Goal: Information Seeking & Learning: Learn about a topic

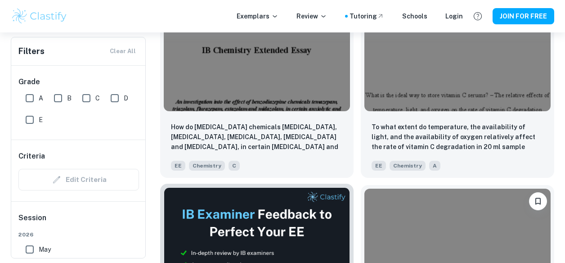
scroll to position [344, 0]
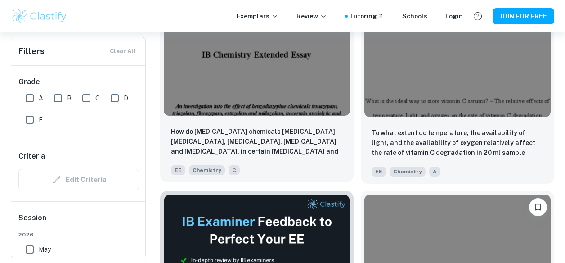
click at [298, 99] on img at bounding box center [257, 46] width 186 height 140
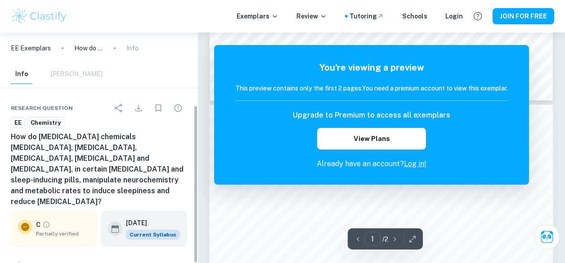
scroll to position [106, 0]
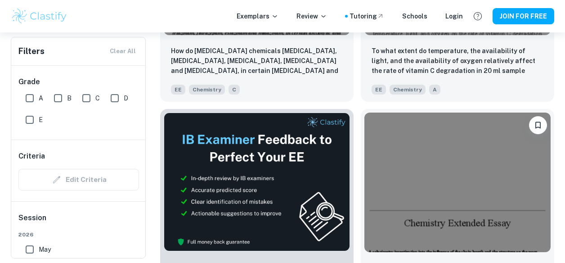
scroll to position [344, 0]
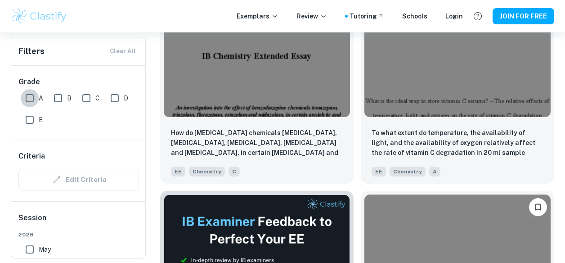
click at [35, 95] on input "A" at bounding box center [30, 98] width 18 height 18
checkbox input "true"
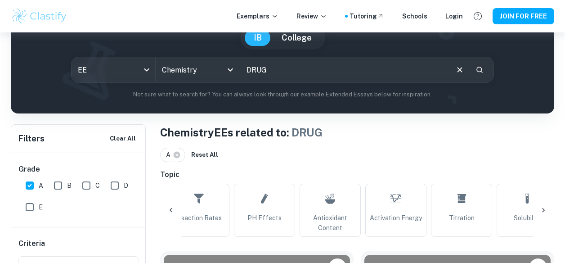
scroll to position [0, 696]
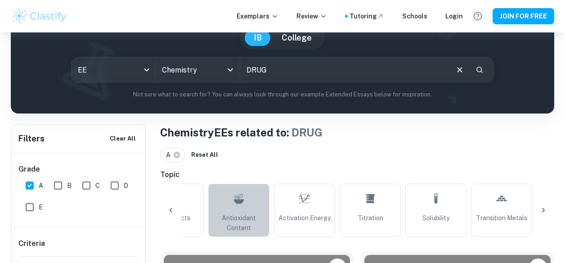
click at [257, 217] on span "Antioxidant Content" at bounding box center [238, 223] width 53 height 20
type input "Antioxidant Content"
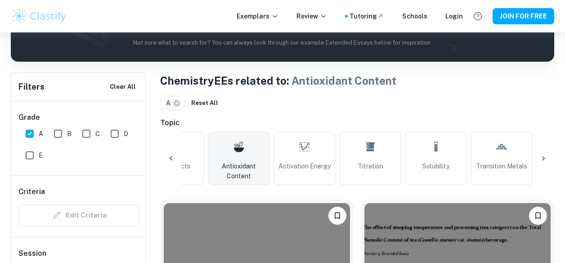
scroll to position [139, 0]
